Goal: Information Seeking & Learning: Check status

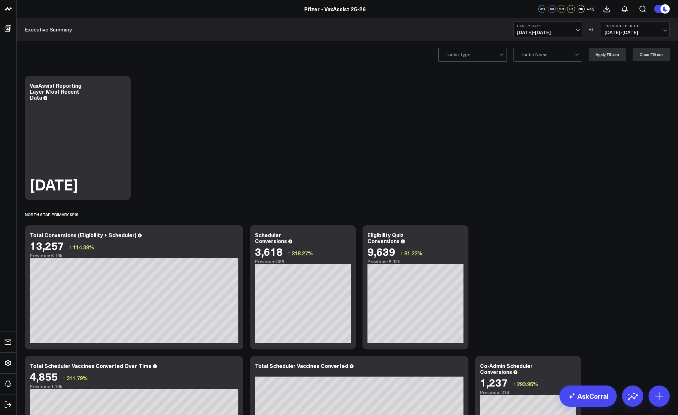
scroll to position [232, 0]
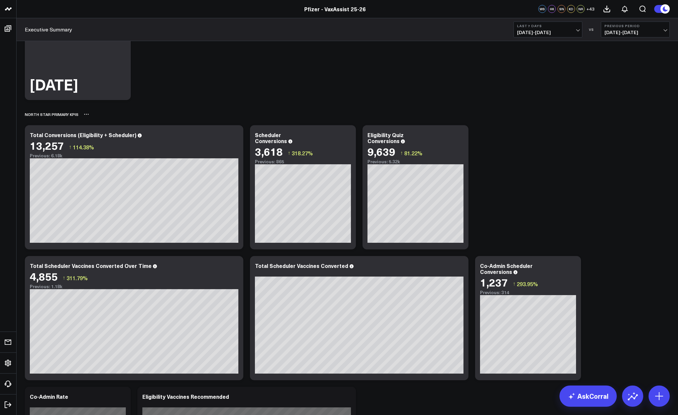
scroll to position [132, 0]
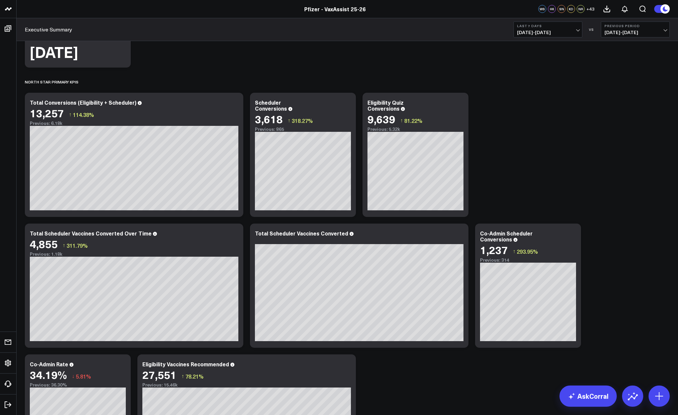
drag, startPoint x: 465, startPoint y: 405, endPoint x: 451, endPoint y: 404, distance: 13.3
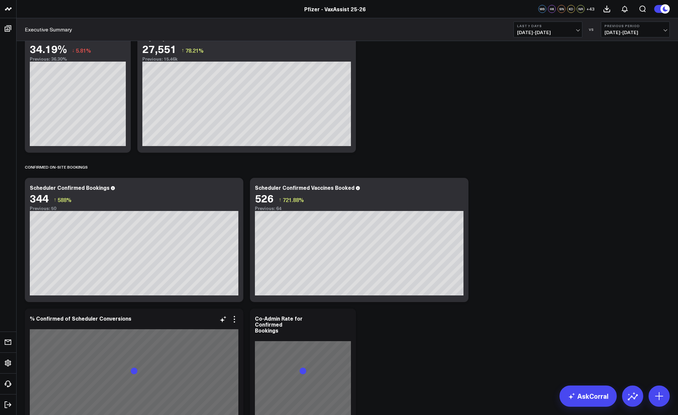
scroll to position [463, 0]
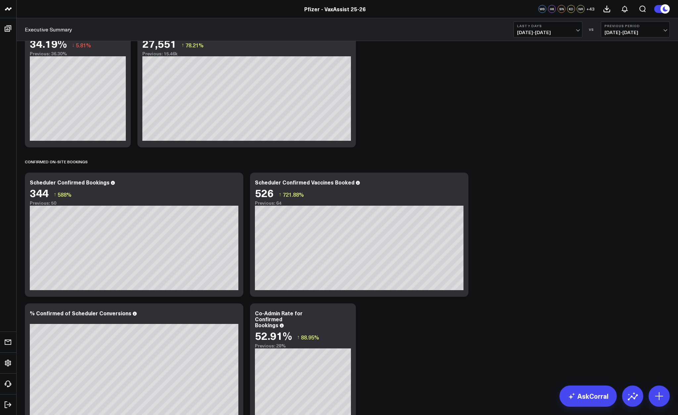
click at [278, 10] on div "Pfizer - VaxAssist 25-26" at bounding box center [334, 8] width 669 height 7
